Goal: Task Accomplishment & Management: Use online tool/utility

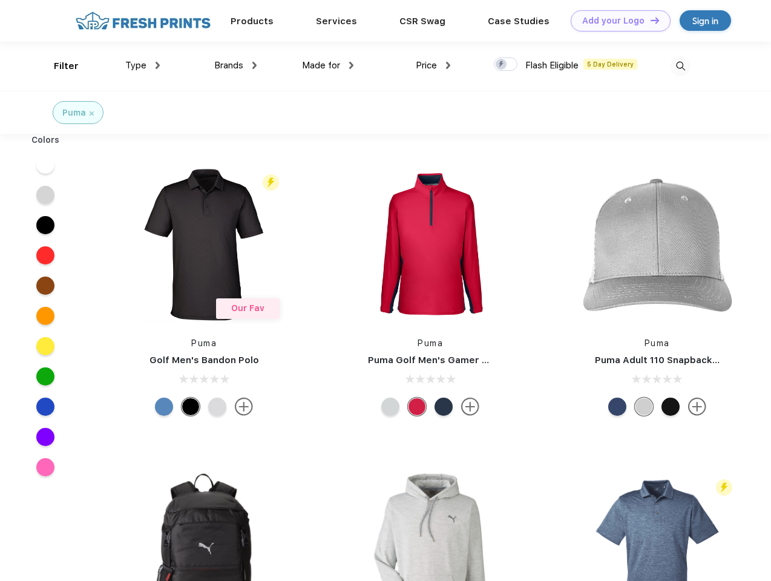
scroll to position [1, 0]
click at [616, 21] on link "Add your Logo Design Tool" at bounding box center [620, 20] width 100 height 21
click at [0, 0] on div "Design Tool" at bounding box center [0, 0] width 0 height 0
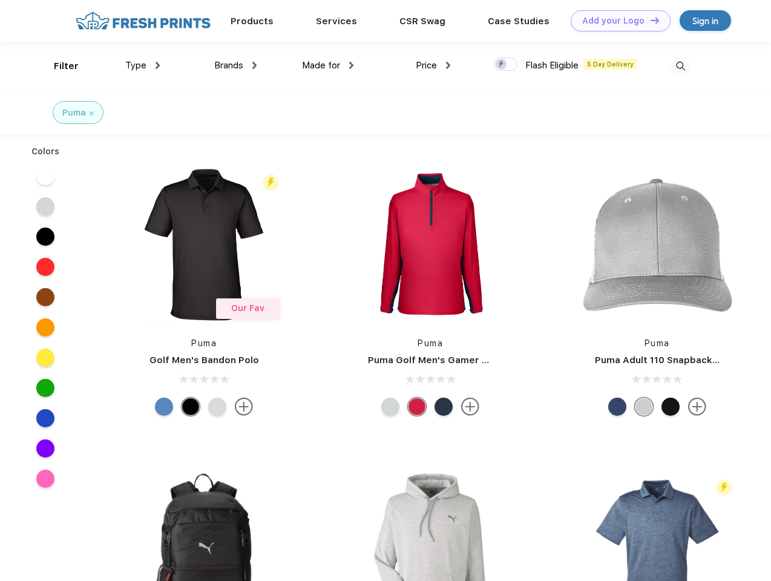
click at [649, 20] on link "Add your Logo Design Tool" at bounding box center [620, 20] width 100 height 21
click at [58, 66] on div "Filter" at bounding box center [66, 66] width 25 height 14
click at [143, 65] on span "Type" at bounding box center [135, 65] width 21 height 11
click at [235, 65] on span "Brands" at bounding box center [228, 65] width 29 height 11
click at [328, 65] on span "Made for" at bounding box center [321, 65] width 38 height 11
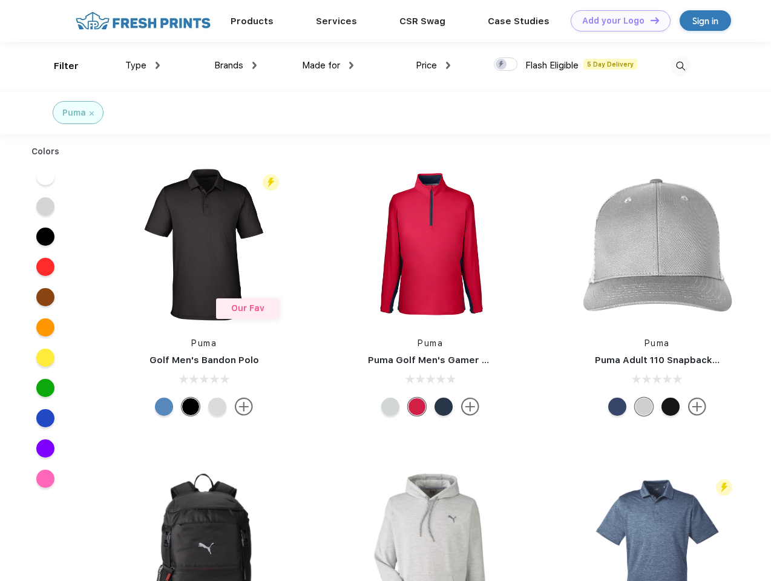
click at [433, 65] on span "Price" at bounding box center [426, 65] width 21 height 11
click at [506, 65] on div at bounding box center [506, 63] width 24 height 13
click at [501, 65] on input "checkbox" at bounding box center [498, 61] width 8 height 8
click at [680, 66] on img at bounding box center [680, 66] width 20 height 20
